Goal: Transaction & Acquisition: Purchase product/service

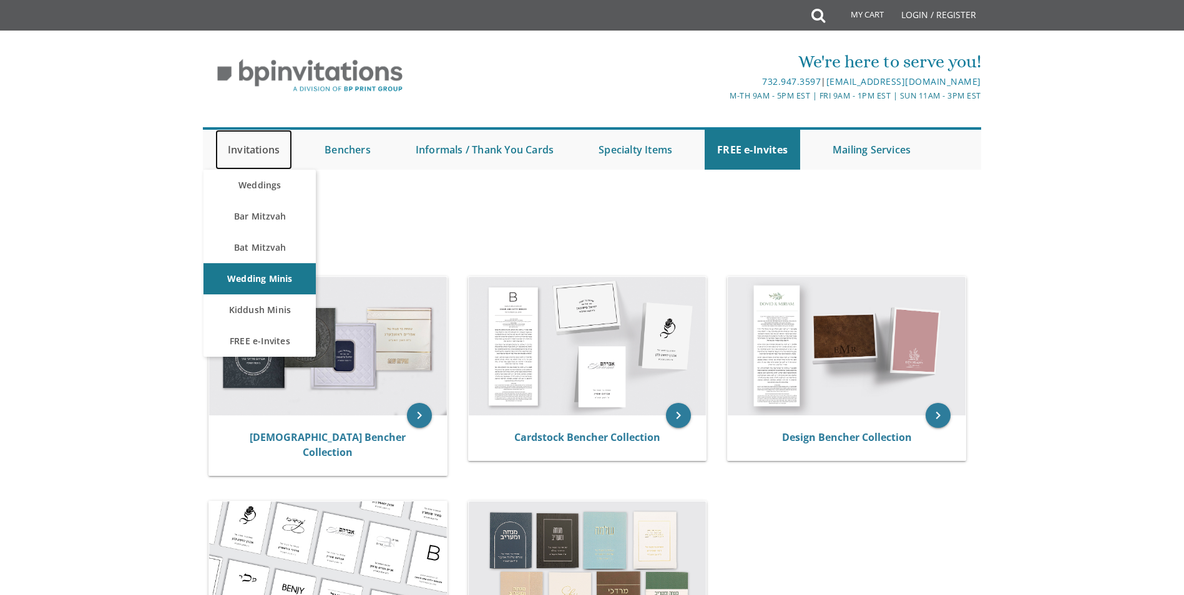
click at [254, 147] on link "Invitations" at bounding box center [253, 150] width 77 height 40
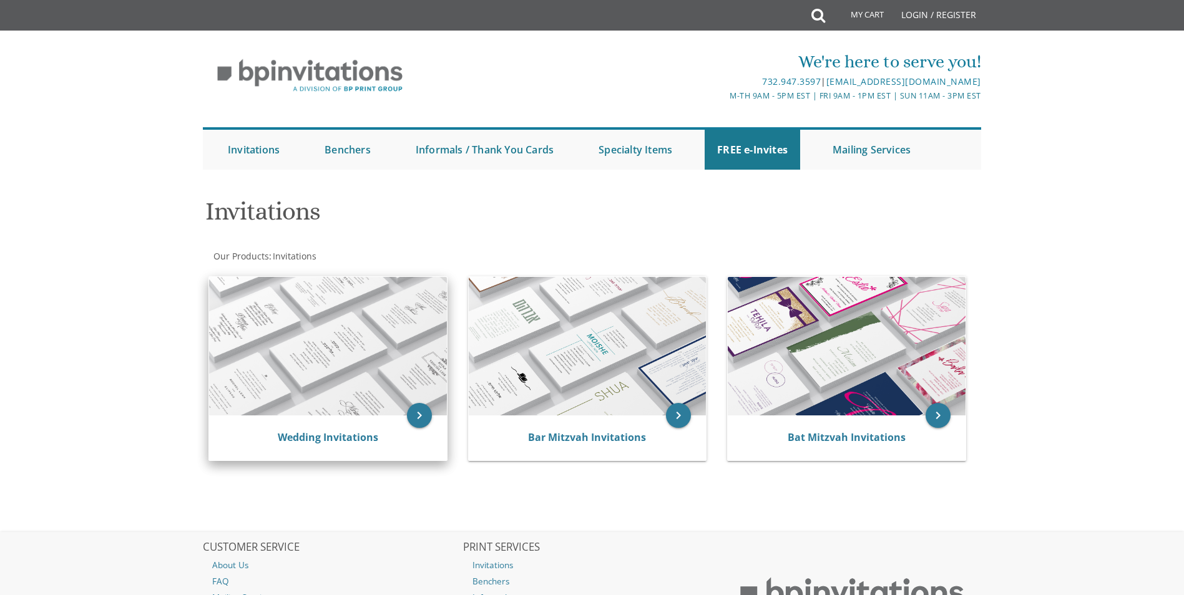
click at [346, 336] on img at bounding box center [328, 346] width 238 height 139
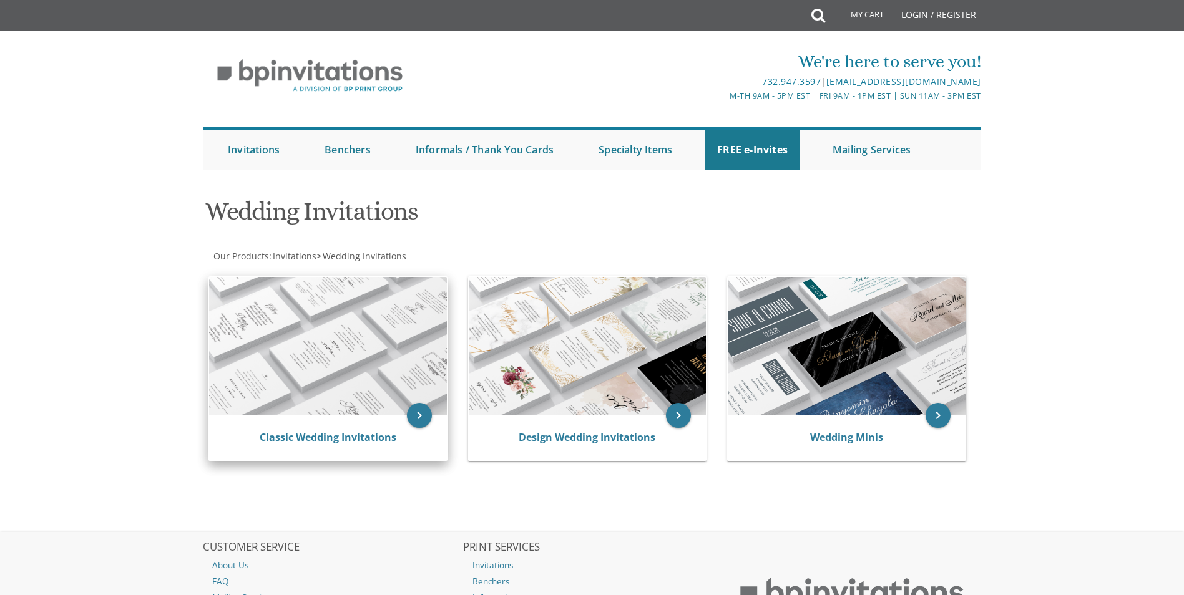
click at [387, 354] on img at bounding box center [328, 346] width 238 height 139
click at [426, 419] on icon "keyboard_arrow_right" at bounding box center [419, 415] width 25 height 25
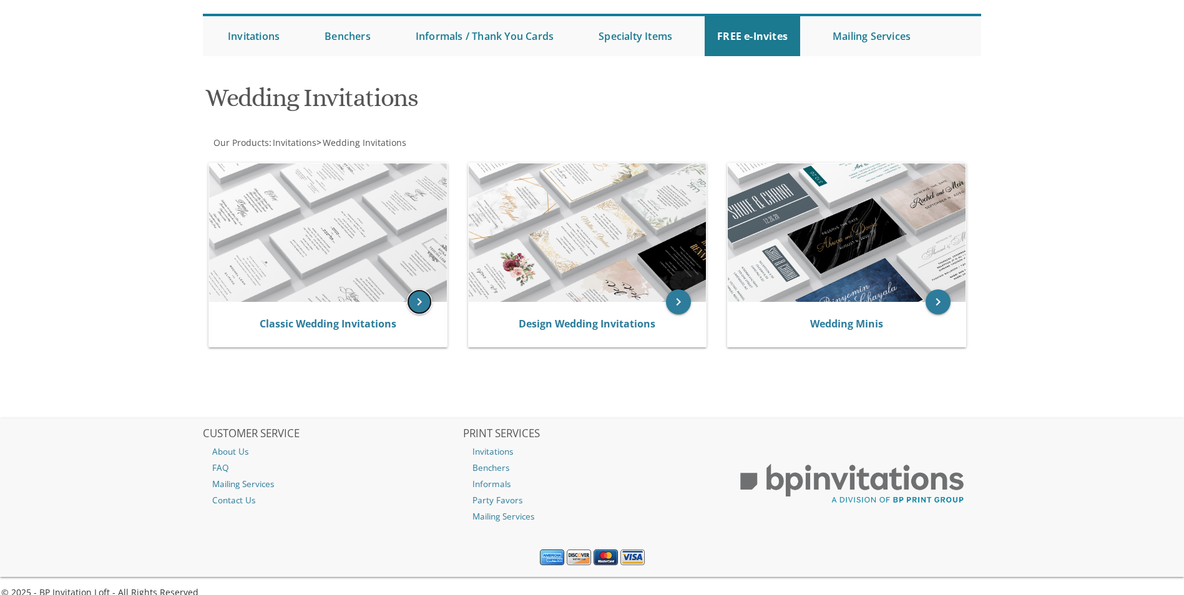
scroll to position [130, 0]
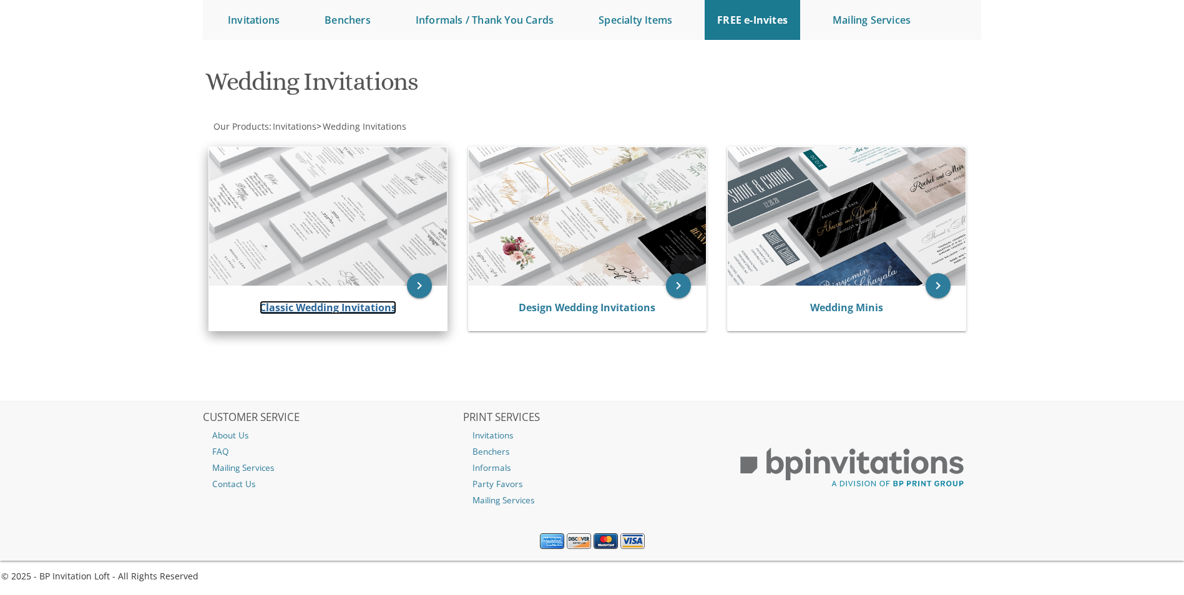
click at [342, 309] on link "Classic Wedding Invitations" at bounding box center [328, 308] width 137 height 14
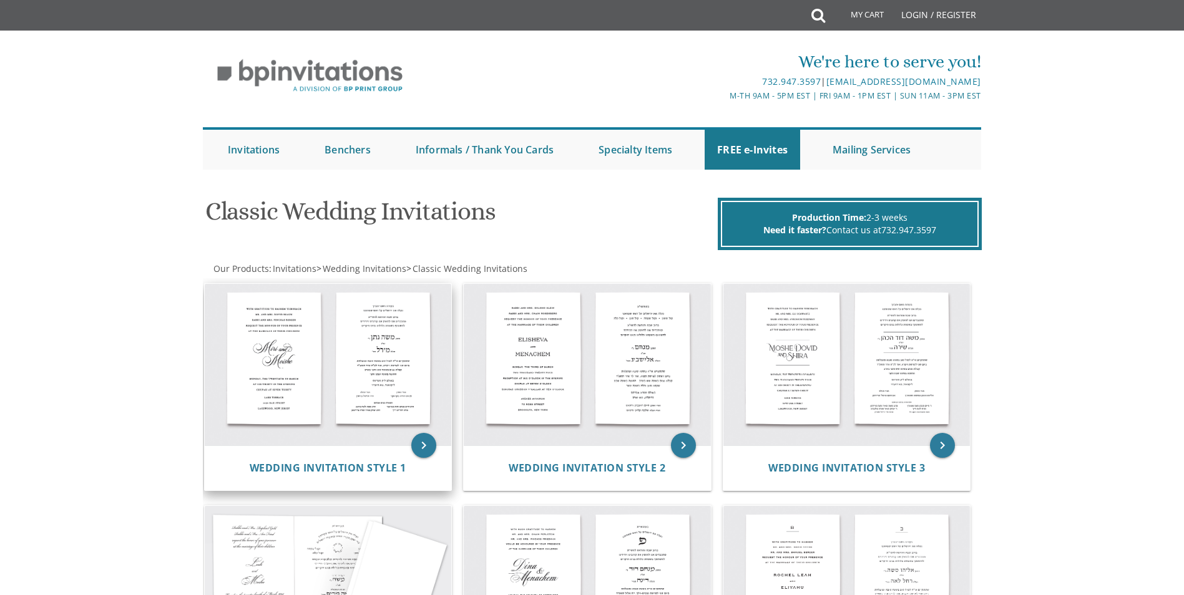
click at [325, 385] on img at bounding box center [328, 365] width 247 height 162
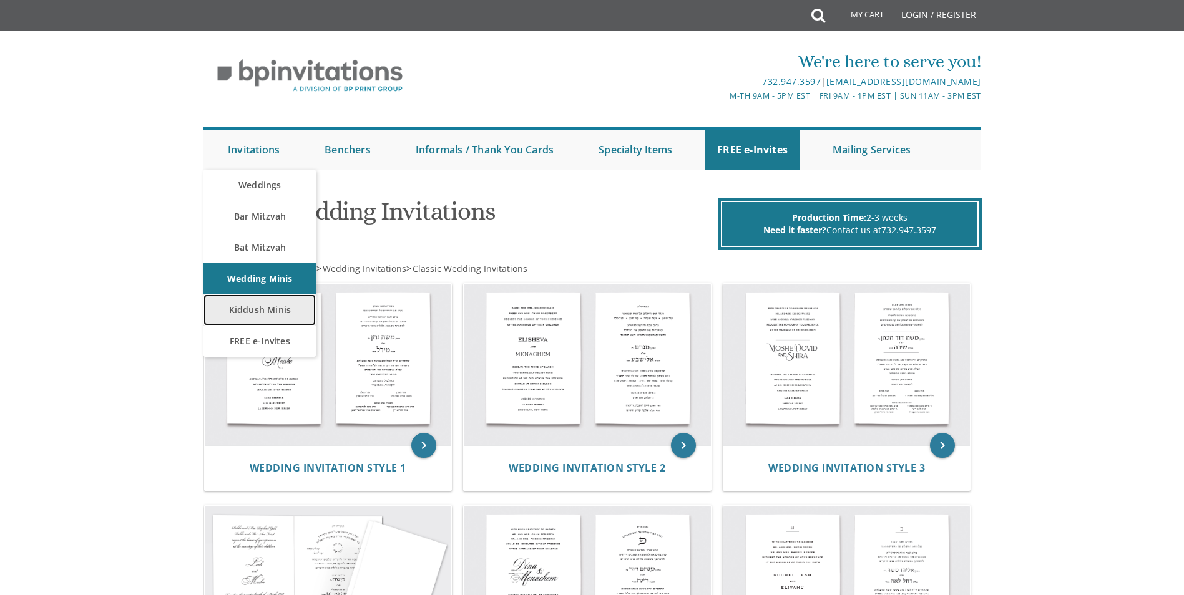
click at [285, 306] on link "Kiddush Minis" at bounding box center [259, 310] width 112 height 31
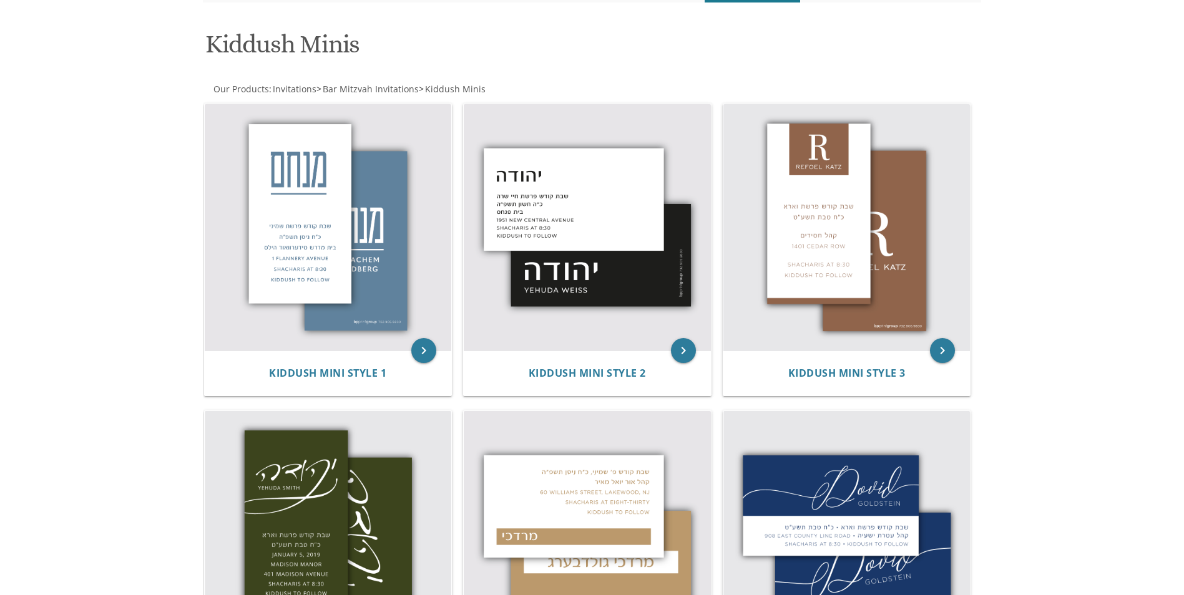
scroll to position [125, 0]
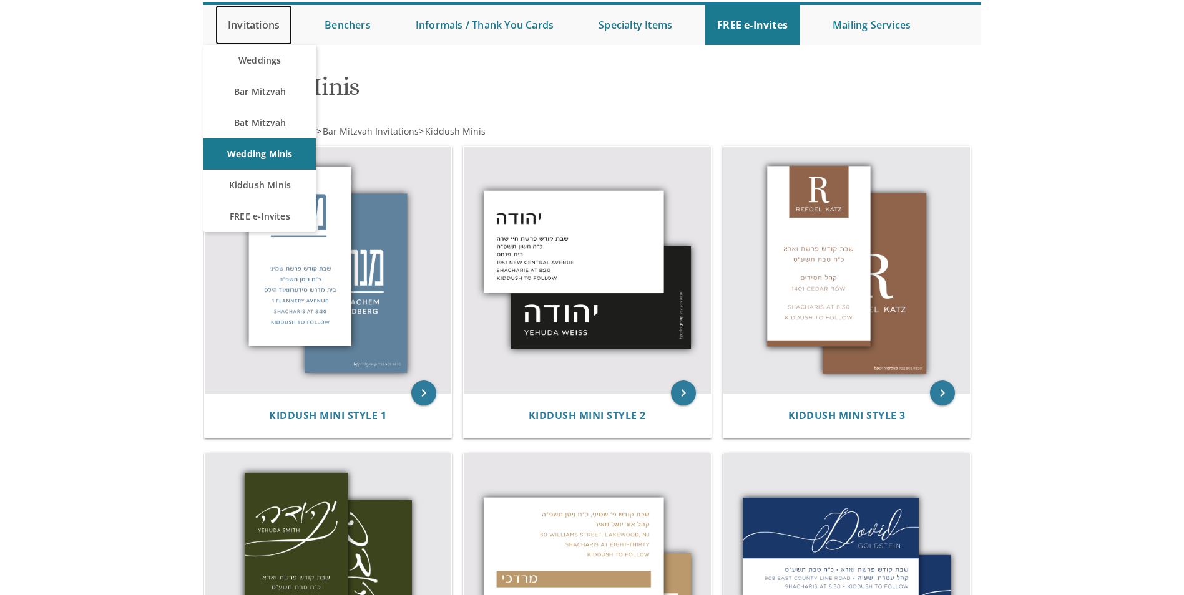
click at [250, 25] on link "Invitations" at bounding box center [253, 25] width 77 height 40
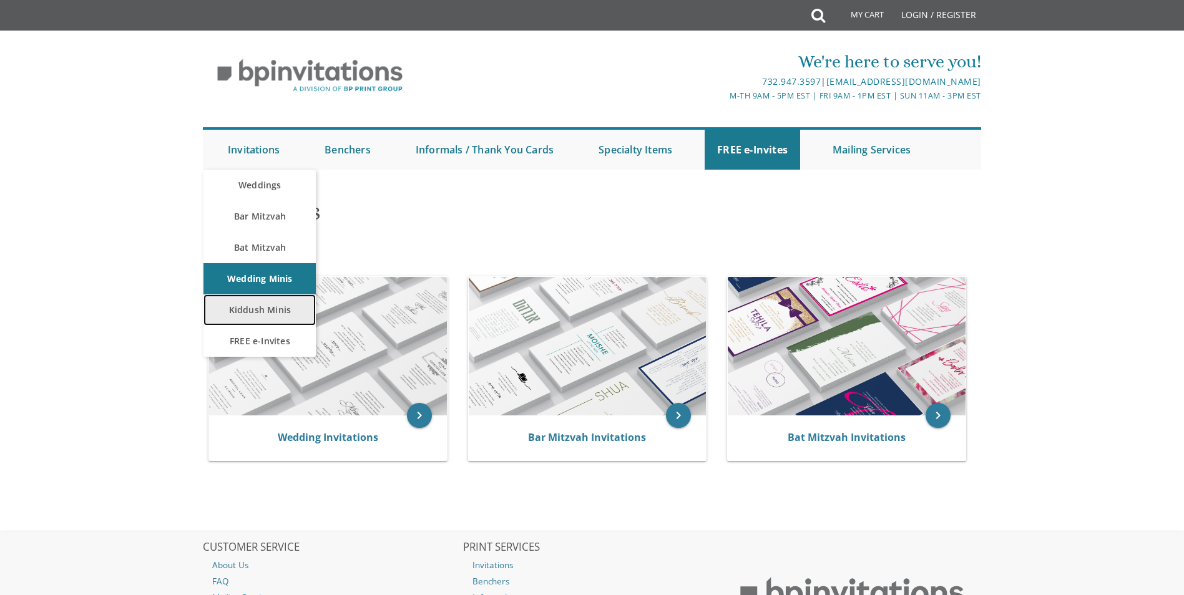
click at [255, 303] on link "Kiddush Minis" at bounding box center [259, 310] width 112 height 31
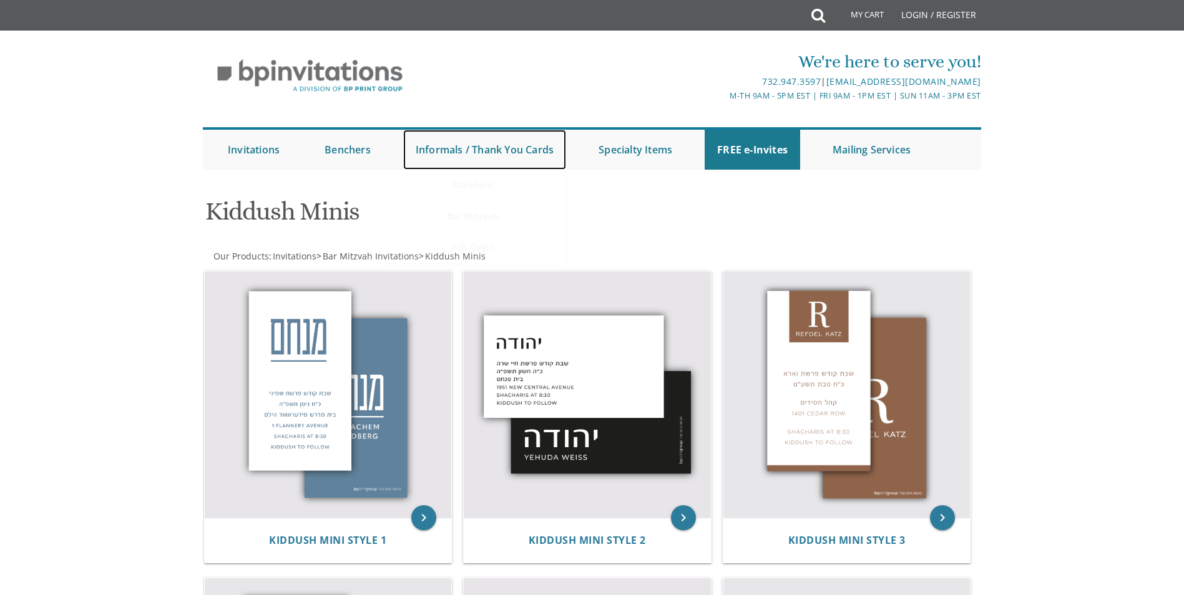
click at [497, 146] on link "Informals / Thank You Cards" at bounding box center [484, 150] width 163 height 40
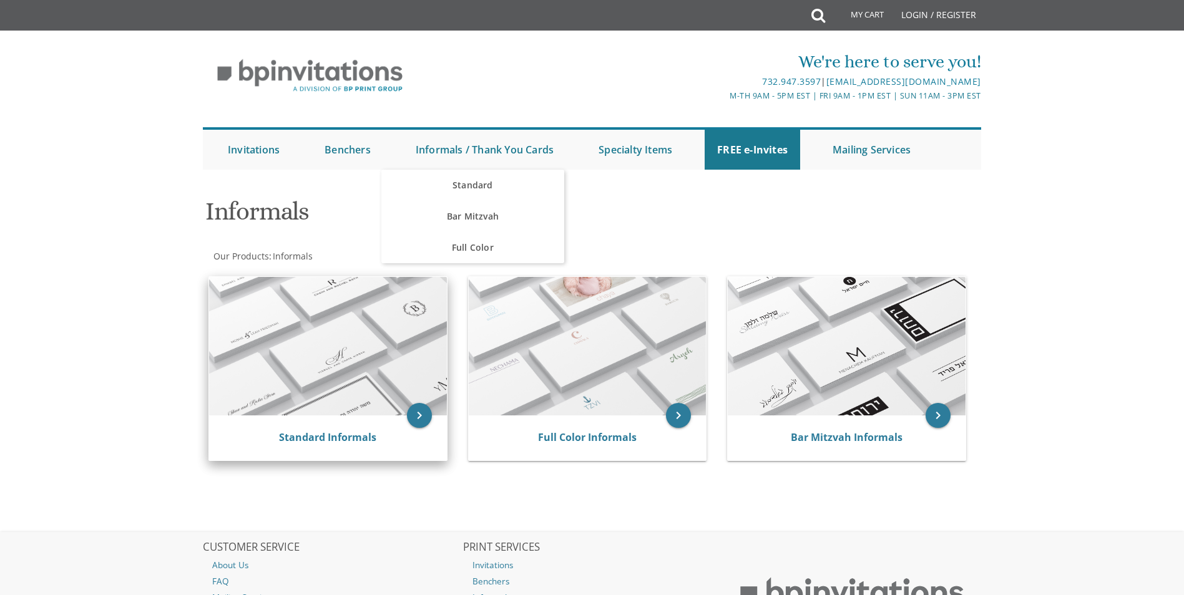
click at [364, 340] on img at bounding box center [328, 346] width 238 height 139
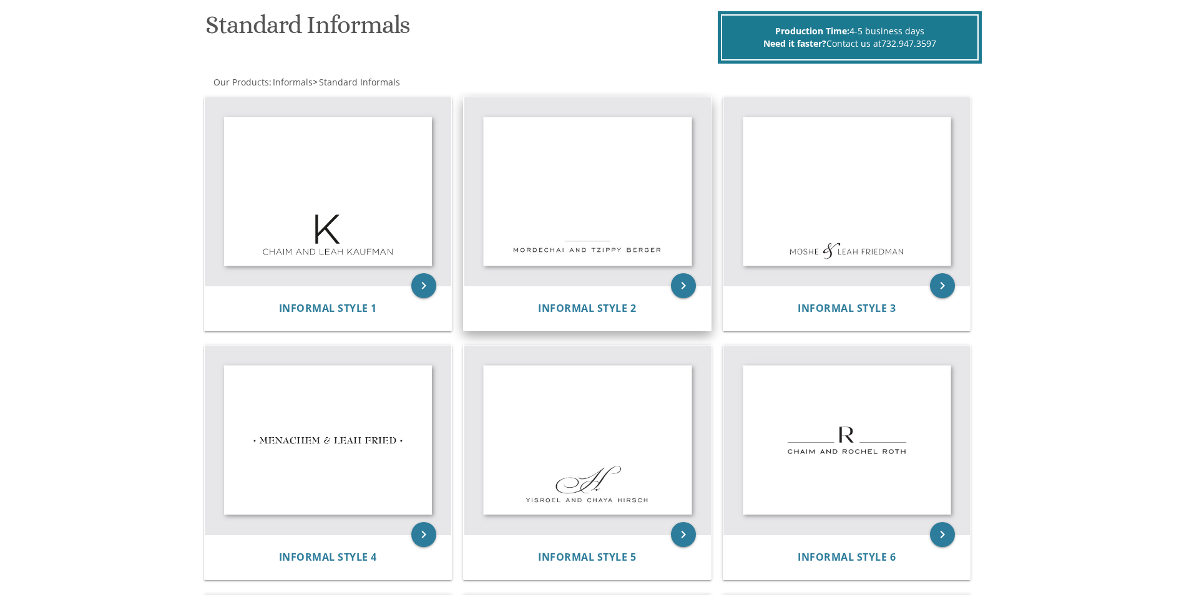
scroll to position [187, 0]
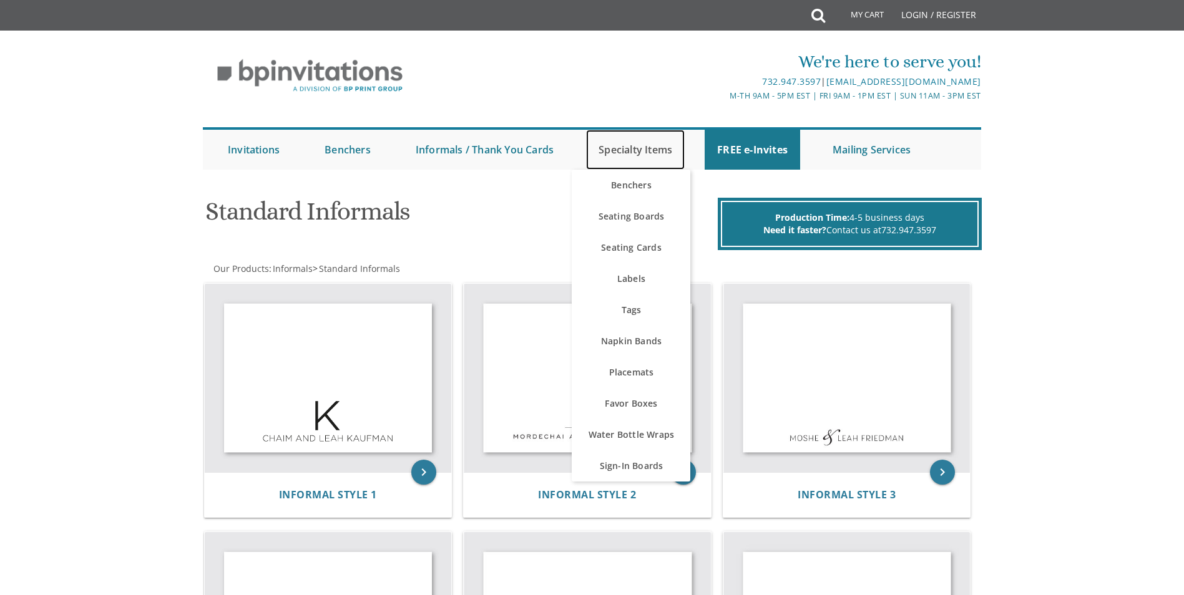
click at [625, 147] on link "Specialty Items" at bounding box center [635, 150] width 99 height 40
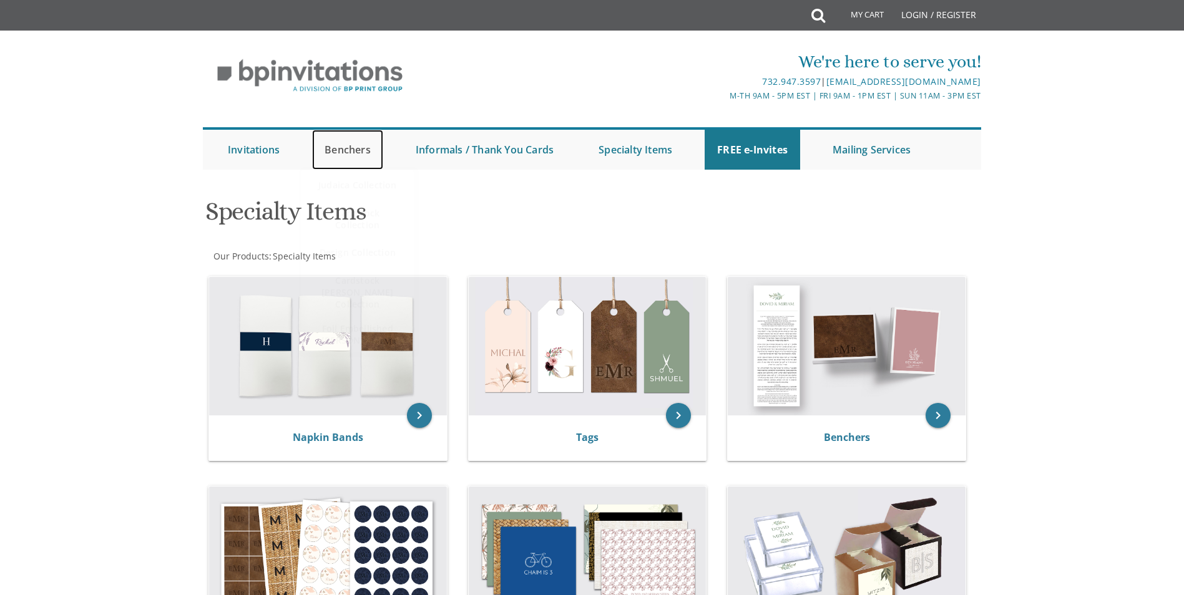
click at [330, 144] on link "Benchers" at bounding box center [347, 150] width 71 height 40
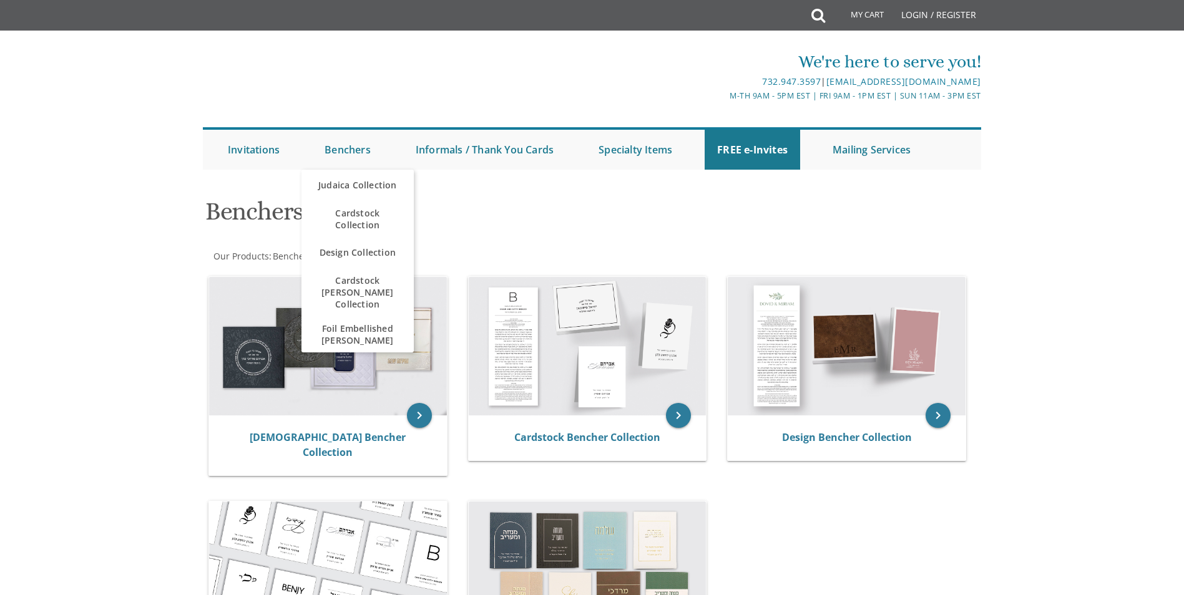
click at [74, 350] on body "My Cart Total: View Cart Item(s) Submit My Cart Total: View Cart Item(s) Login …" at bounding box center [592, 475] width 1184 height 951
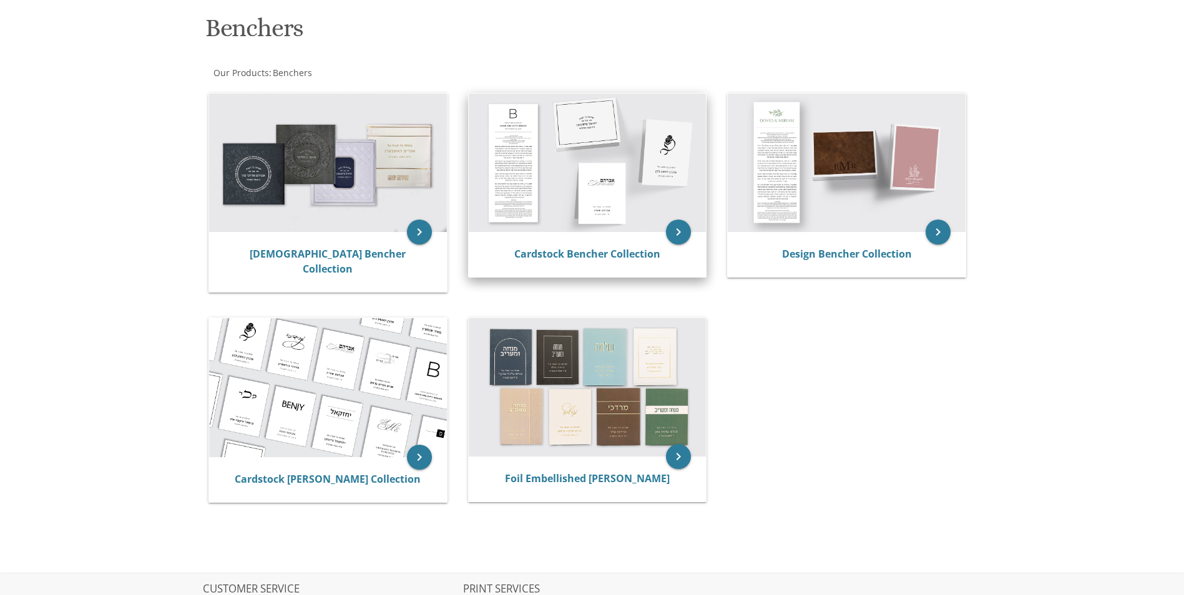
scroll to position [187, 0]
